Goal: Information Seeking & Learning: Learn about a topic

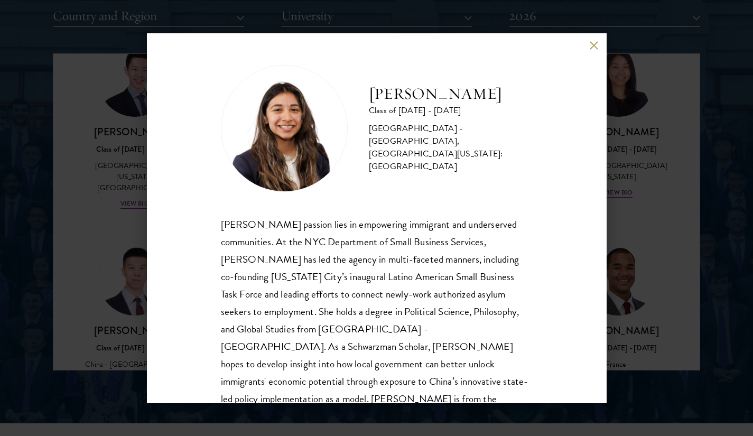
click at [649, 173] on div "[PERSON_NAME] Class of [DATE] - [DATE] [GEOGRAPHIC_DATA] - [GEOGRAPHIC_DATA], […" at bounding box center [376, 218] width 753 height 436
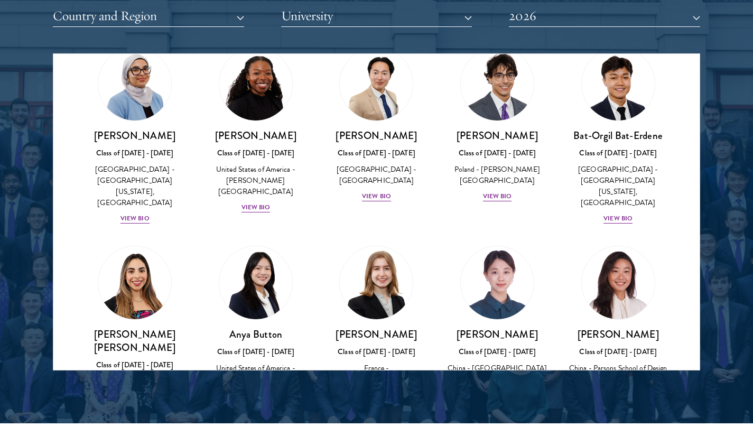
scroll to position [2902, 0]
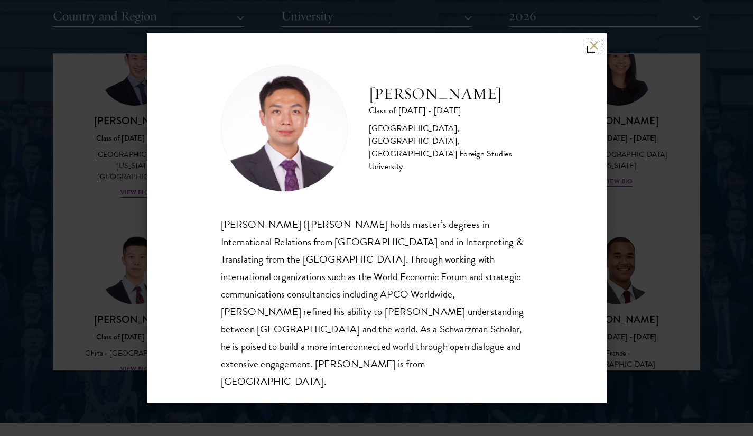
click at [593, 50] on button at bounding box center [594, 45] width 9 height 9
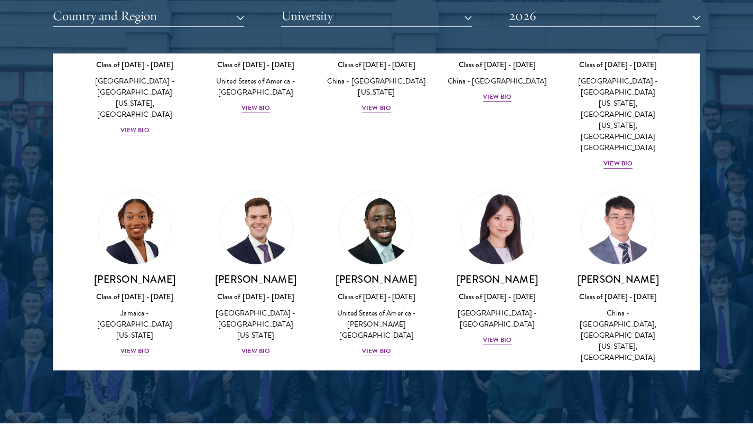
scroll to position [5091, 0]
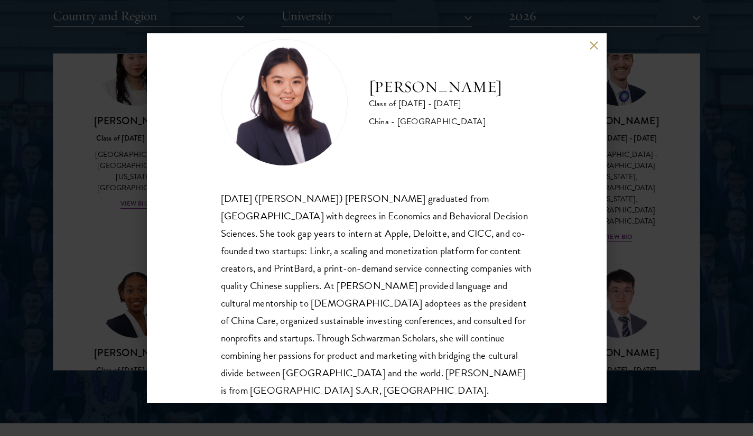
scroll to position [27, 0]
click at [650, 127] on div "[PERSON_NAME] Class of [DATE] - [DATE] [GEOGRAPHIC_DATA] - [GEOGRAPHIC_DATA] [D…" at bounding box center [376, 218] width 753 height 436
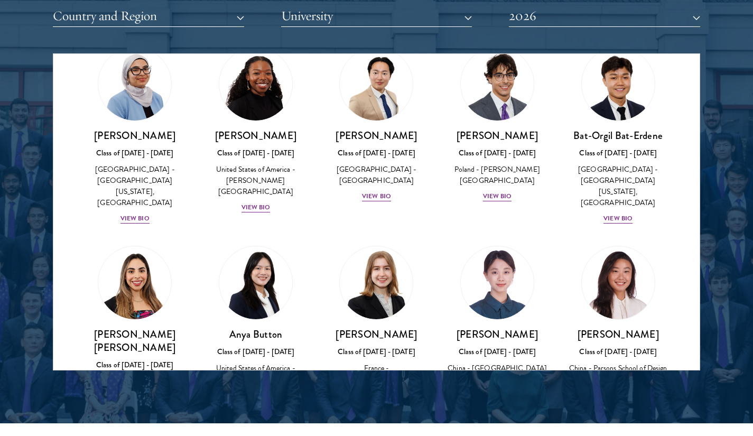
scroll to position [5057, 0]
